Goal: Check status: Check status

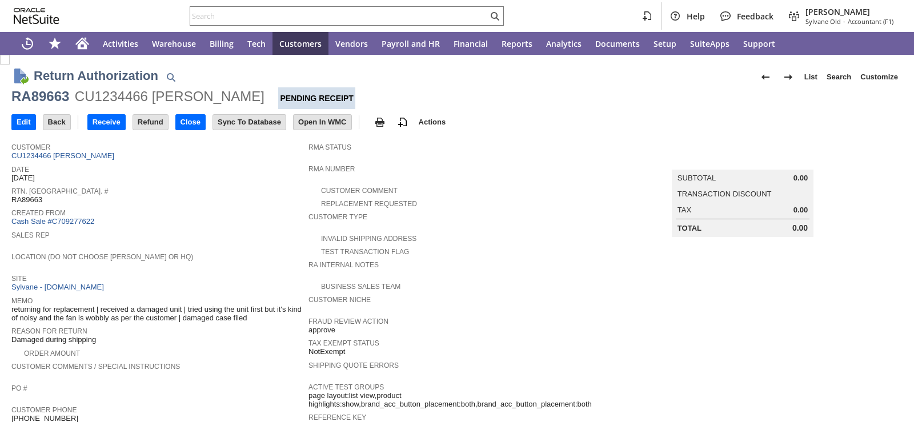
click at [232, 178] on div "Date 9/25/2025" at bounding box center [156, 172] width 291 height 21
click at [237, 229] on span "Sales Rep" at bounding box center [156, 233] width 291 height 11
click at [219, 256] on span "Location (Do Not Choose [PERSON_NAME] or HQ)" at bounding box center [156, 255] width 291 height 11
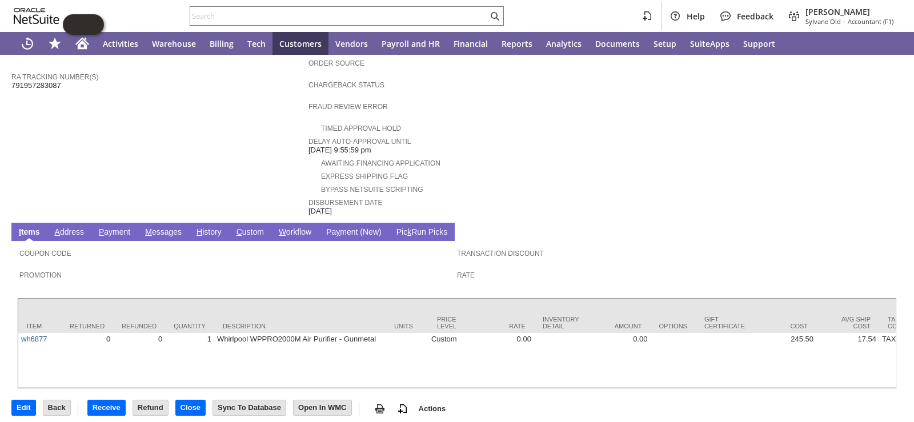
click at [214, 227] on link "H istory" at bounding box center [209, 232] width 31 height 11
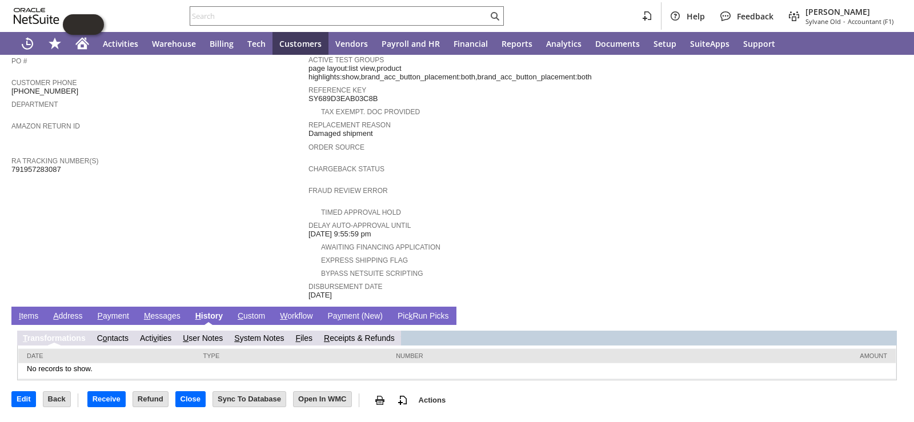
scroll to position [311, 0]
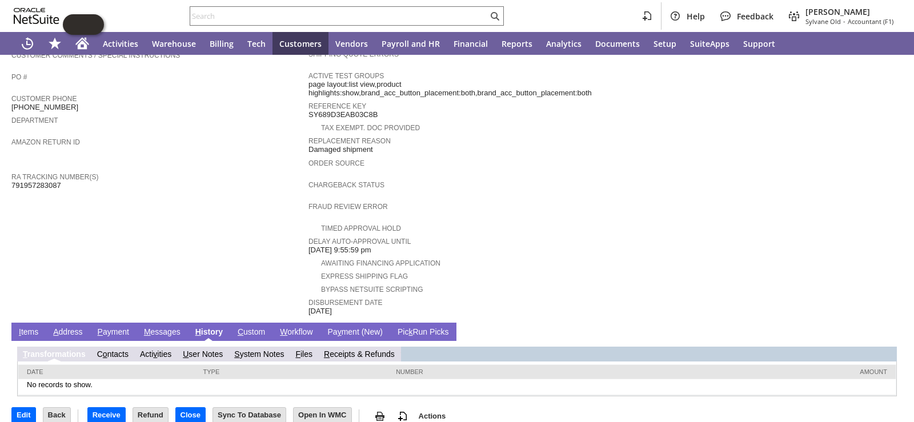
click at [266, 350] on link "S ystem Notes" at bounding box center [259, 354] width 50 height 9
click at [255, 350] on link "S ystem Notes" at bounding box center [259, 354] width 50 height 9
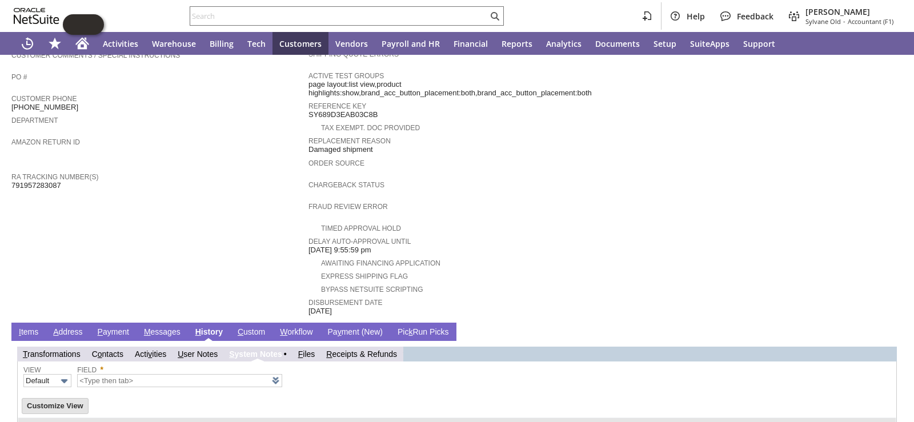
scroll to position [0, 0]
type input "1 to 25 of 84"
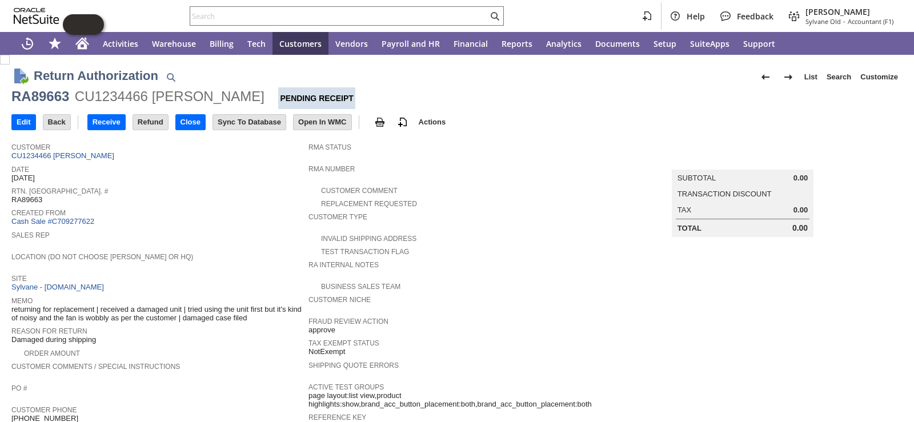
click at [267, 194] on div "Rtn. Auth. # RA89663" at bounding box center [156, 194] width 291 height 21
click at [56, 97] on div "RA89663" at bounding box center [40, 96] width 58 height 18
copy div "RA89663"
click at [92, 118] on input "Receive" at bounding box center [106, 122] width 37 height 15
